Goal: Use online tool/utility: Utilize a website feature to perform a specific function

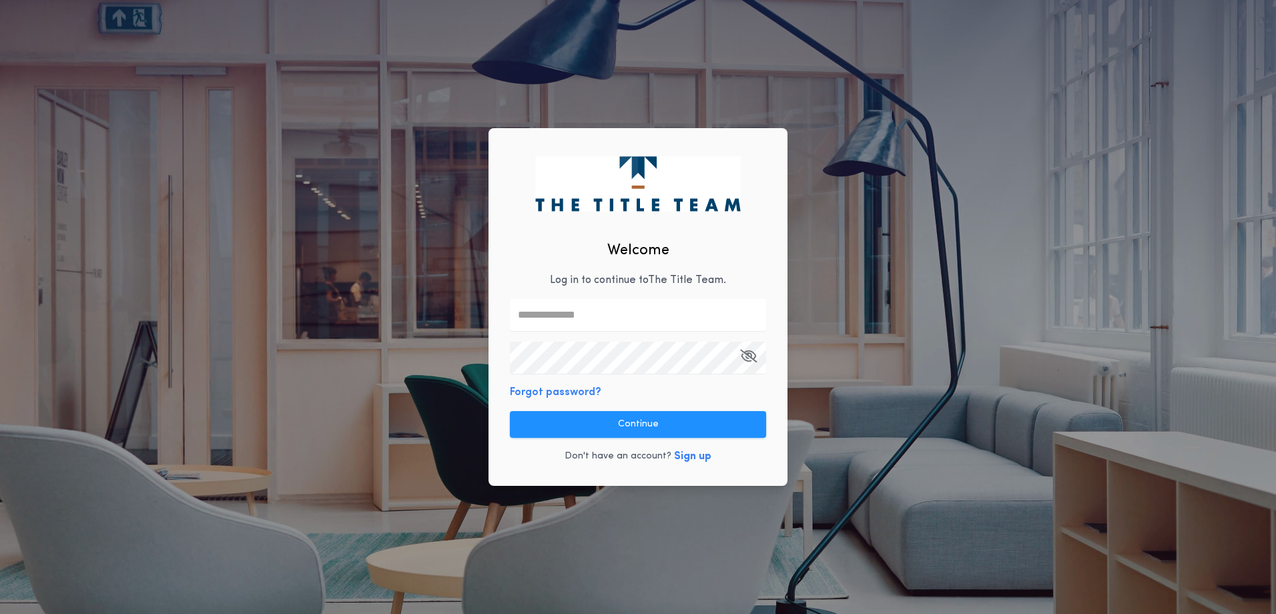
drag, startPoint x: 601, startPoint y: 275, endPoint x: 604, endPoint y: 317, distance: 42.1
click at [603, 286] on p "Log in to continue to The Title Team ." at bounding box center [638, 280] width 176 height 16
drag, startPoint x: 600, startPoint y: 308, endPoint x: 601, endPoint y: 326, distance: 18.0
click at [600, 308] on input "text" at bounding box center [638, 315] width 256 height 32
type input "**********"
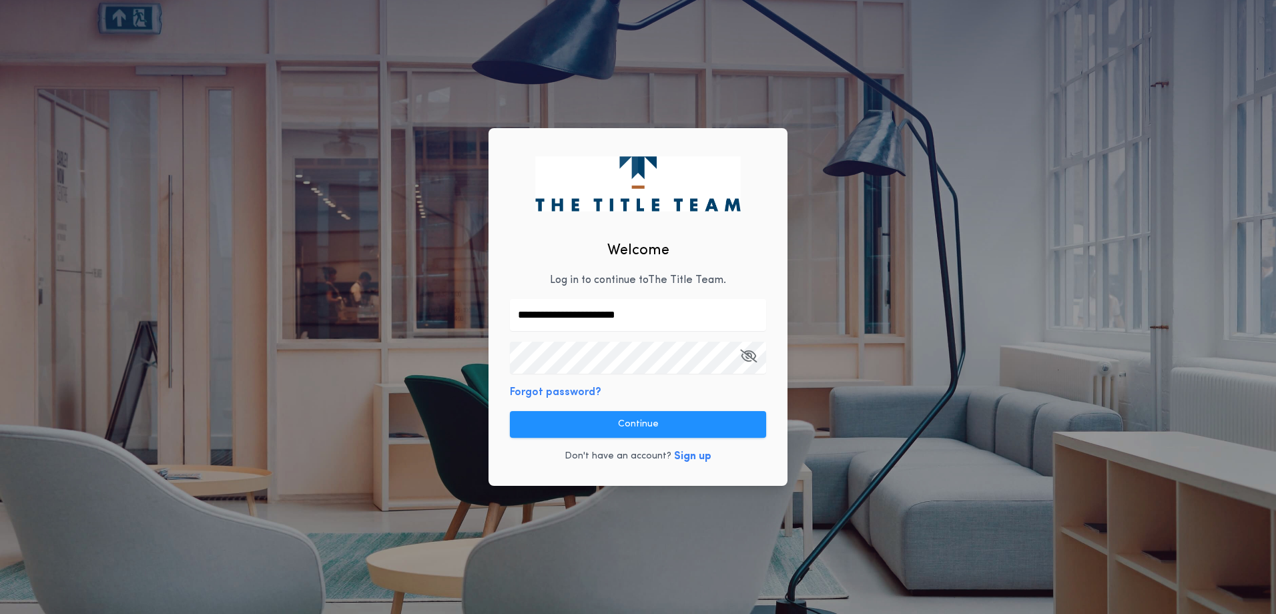
click at [663, 420] on button "Continue" at bounding box center [638, 424] width 256 height 27
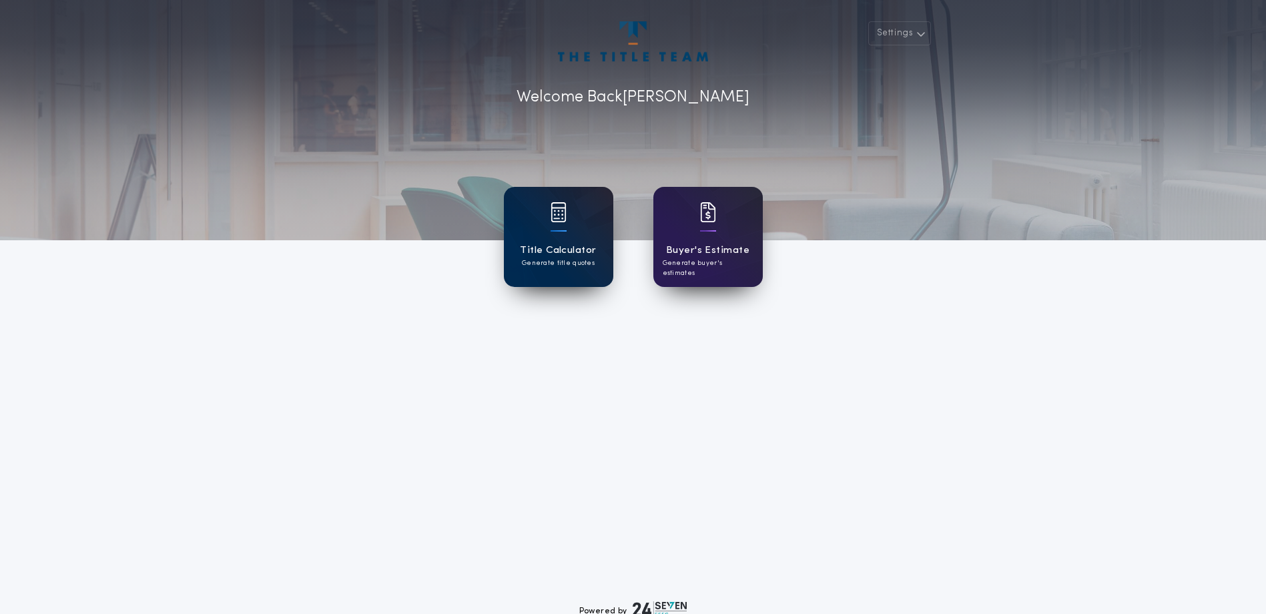
click at [546, 228] on div "Title Calculator Generate title quotes" at bounding box center [558, 237] width 109 height 100
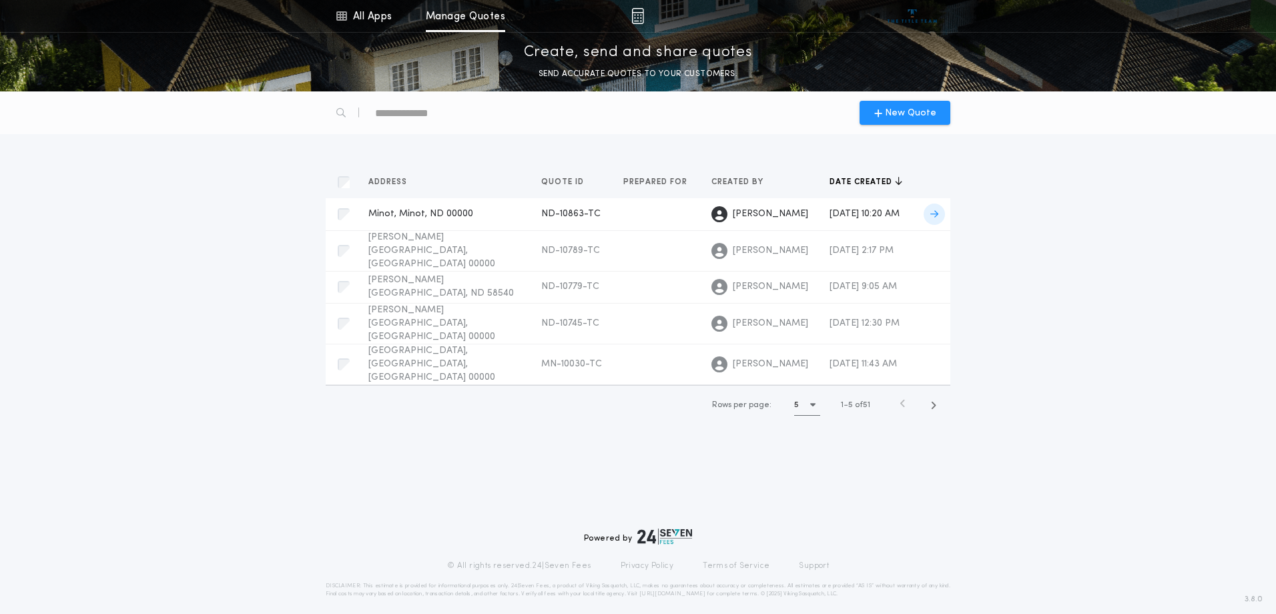
click at [390, 217] on span "Minot, Minot, ND 00000" at bounding box center [420, 214] width 105 height 10
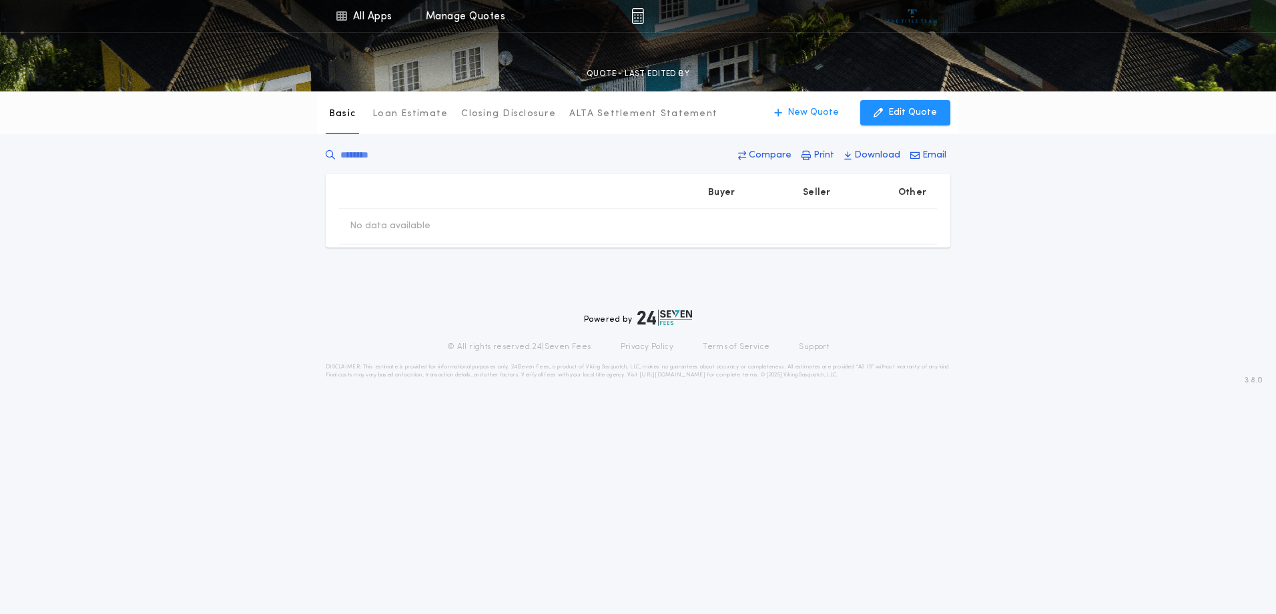
type input "********"
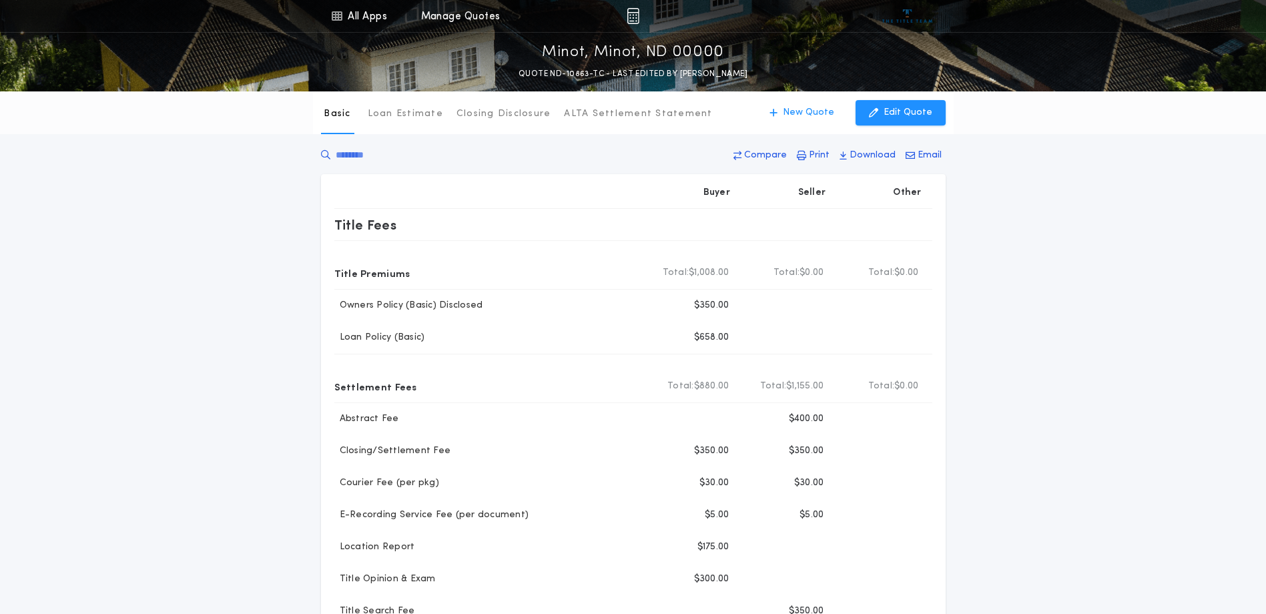
drag, startPoint x: 1095, startPoint y: 227, endPoint x: 1066, endPoint y: 206, distance: 35.8
click at [1095, 226] on div "Basic Loan Estimate Closing Disclosure ALTA Settlement Statement Basic New Quot…" at bounding box center [633, 530] width 1266 height 878
click at [924, 113] on p "Edit Quote" at bounding box center [908, 112] width 49 height 13
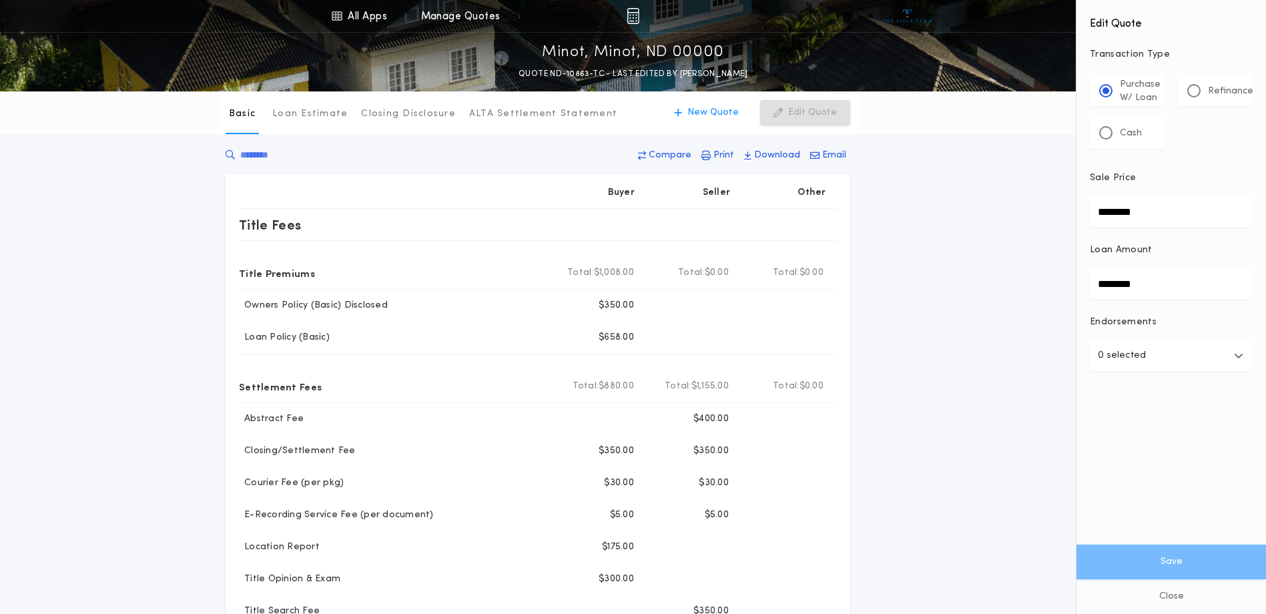
click at [966, 196] on div "Basic Loan Estimate Closing Disclosure ALTA Settlement Statement Basic New Quot…" at bounding box center [633, 530] width 1266 height 878
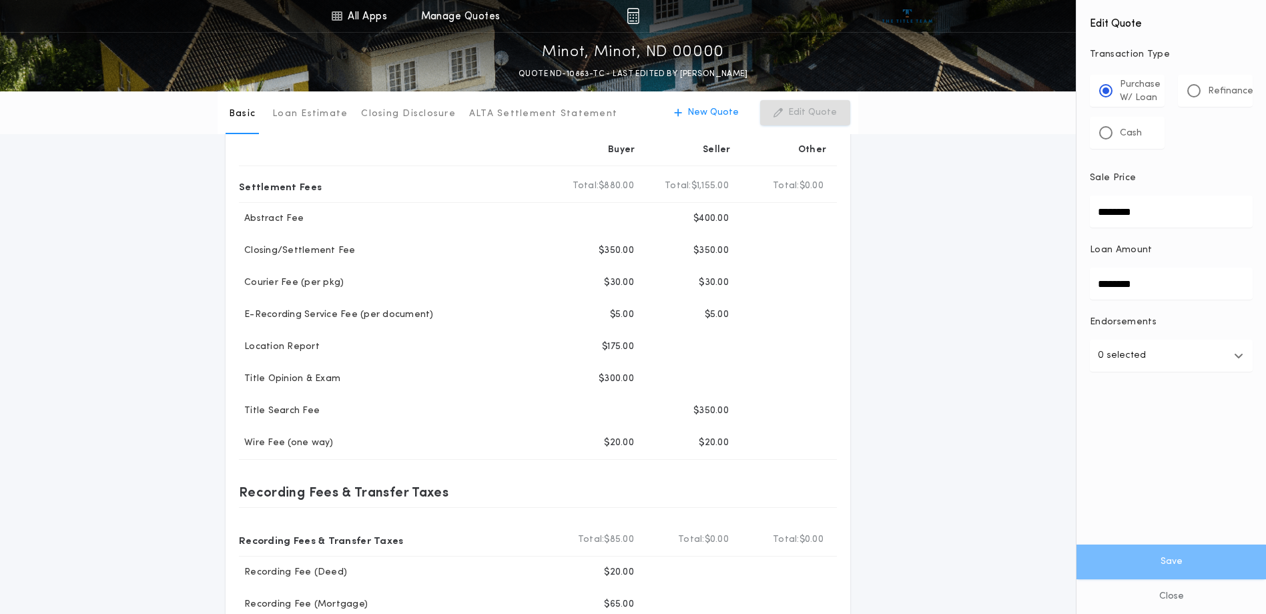
scroll to position [133, 0]
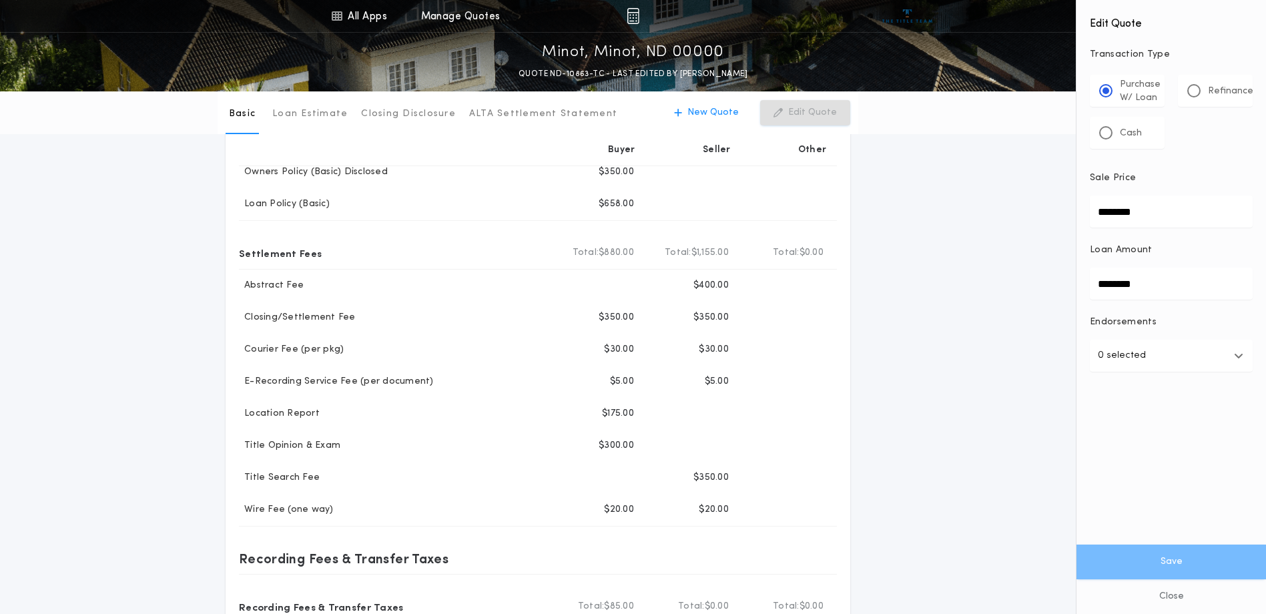
click at [944, 260] on div "Basic Loan Estimate Closing Disclosure ALTA Settlement Statement Basic New Quot…" at bounding box center [633, 397] width 1266 height 878
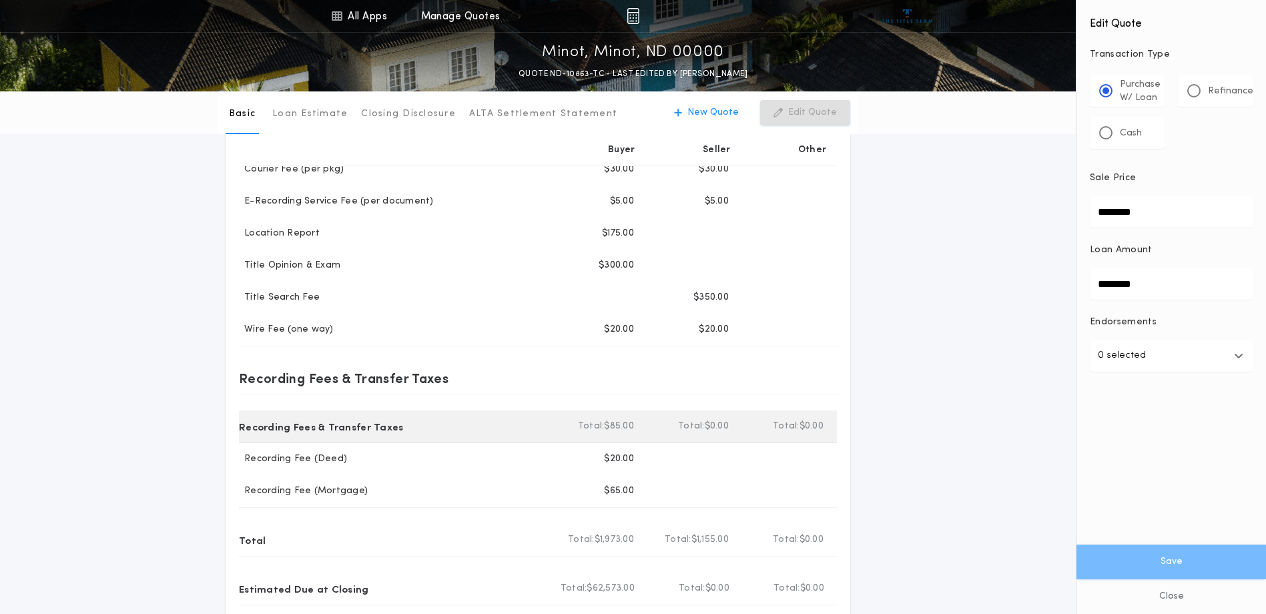
scroll to position [334, 0]
